Goal: Transaction & Acquisition: Purchase product/service

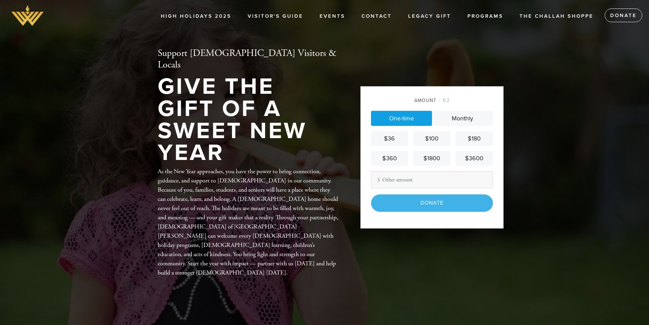
click at [433, 136] on div "$100" at bounding box center [432, 138] width 32 height 9
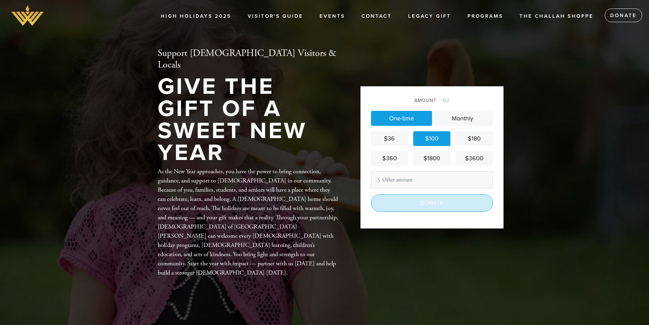
click at [419, 202] on input "Donate" at bounding box center [432, 202] width 122 height 17
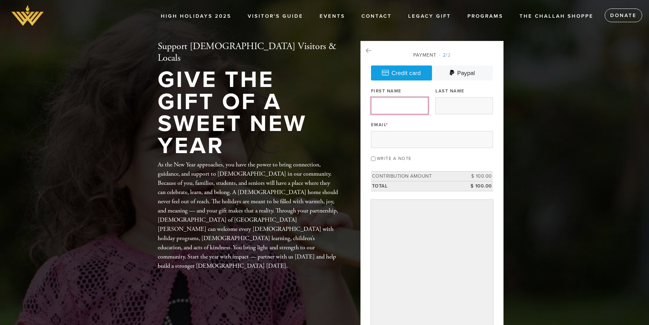
click at [407, 106] on input "First Name" at bounding box center [399, 105] width 57 height 17
type input "Daphne"
type input "Orenshein"
click at [414, 139] on input "Email *" at bounding box center [432, 139] width 122 height 17
type input "dorenshein@gmail.com"
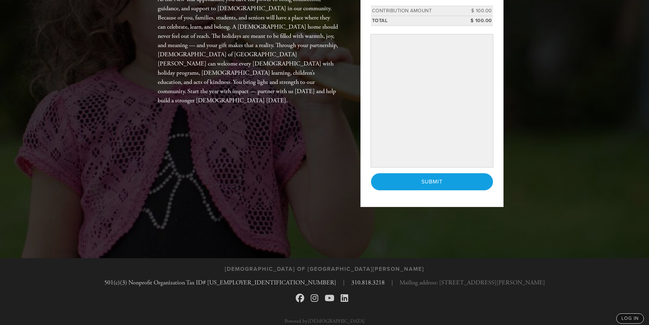
scroll to position [170, 0]
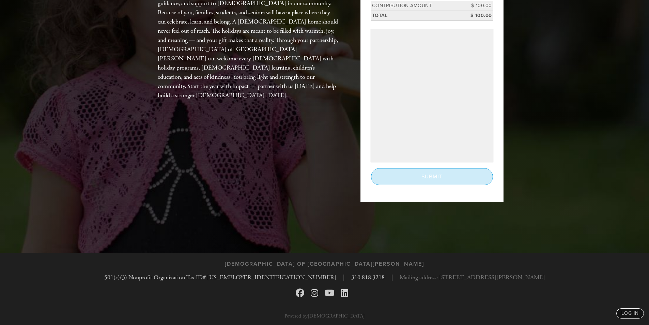
click at [446, 174] on input "Submit" at bounding box center [432, 176] width 122 height 17
